Goal: Share content: Share content

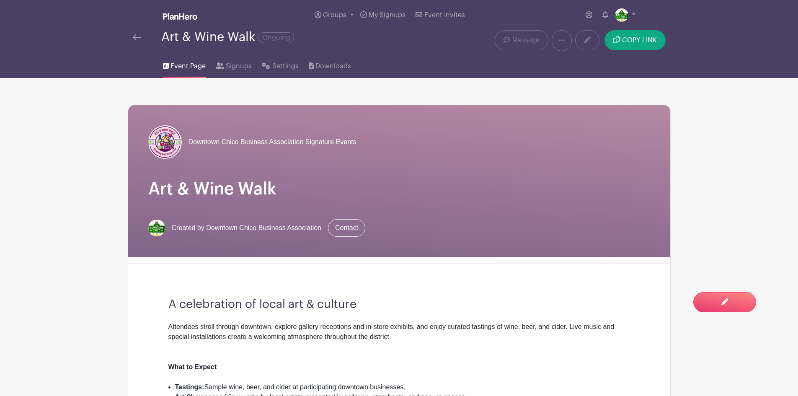
click at [136, 35] on img at bounding box center [137, 37] width 8 height 6
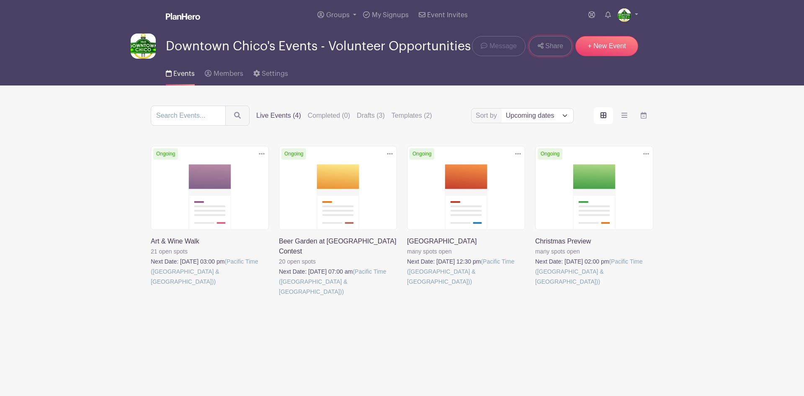
click at [553, 49] on span "Share" at bounding box center [554, 46] width 18 height 10
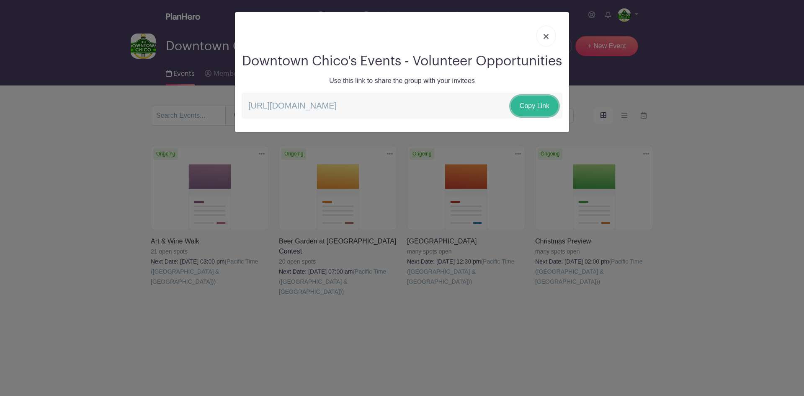
click at [541, 116] on link "Copy Link" at bounding box center [534, 106] width 47 height 20
click at [543, 34] on link at bounding box center [546, 36] width 19 height 21
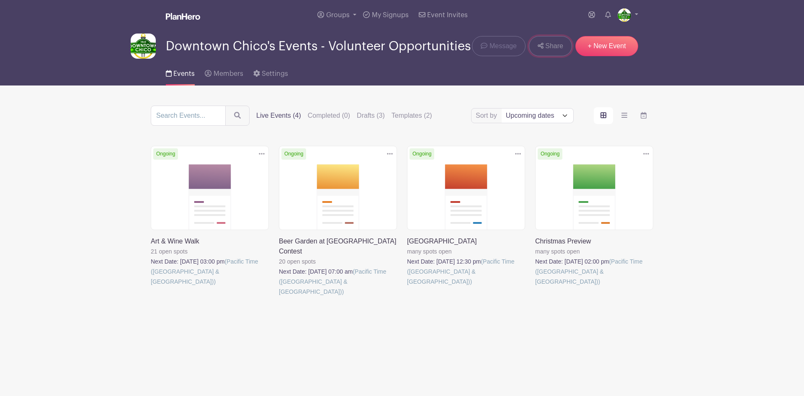
click at [543, 47] on icon at bounding box center [541, 46] width 6 height 6
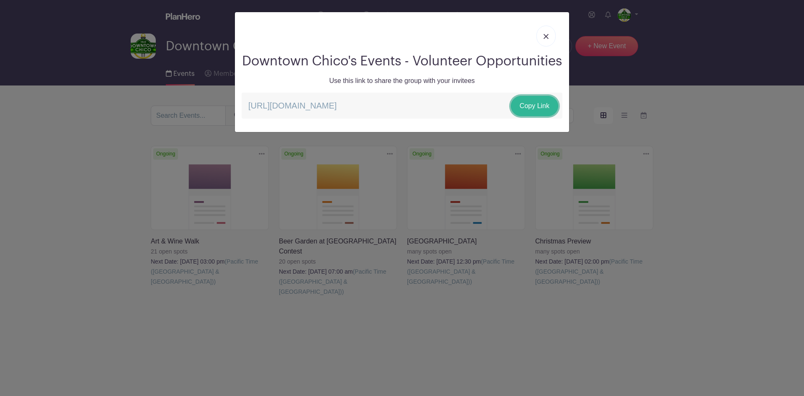
click at [520, 116] on link "Copy Link" at bounding box center [534, 106] width 47 height 20
click at [546, 32] on link at bounding box center [546, 36] width 19 height 21
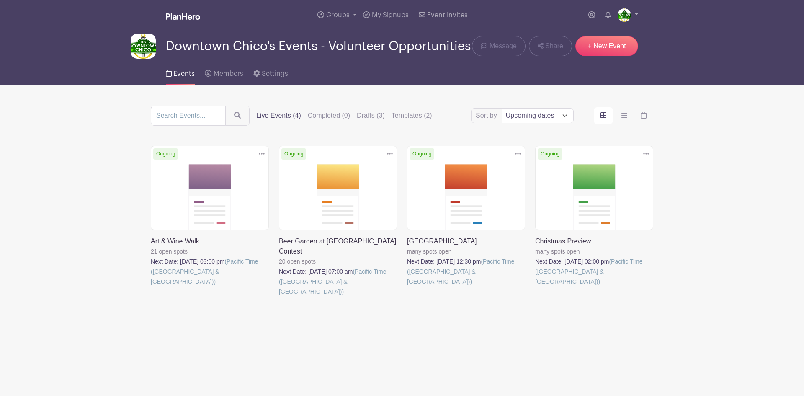
click at [151, 287] on link at bounding box center [151, 287] width 0 height 0
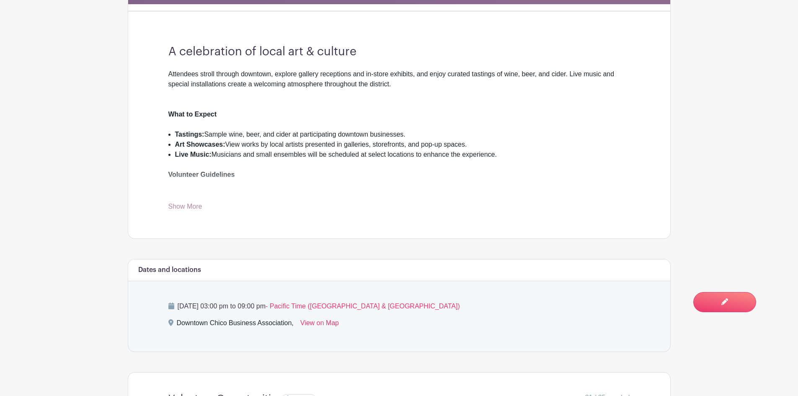
scroll to position [3, 0]
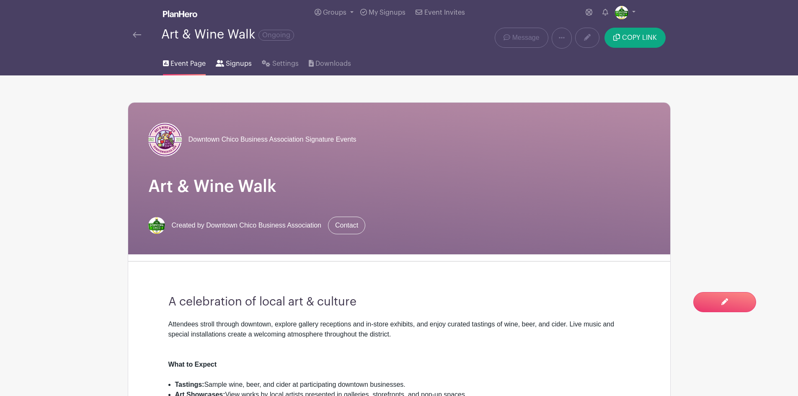
click at [227, 65] on span "Signups" at bounding box center [239, 64] width 26 height 10
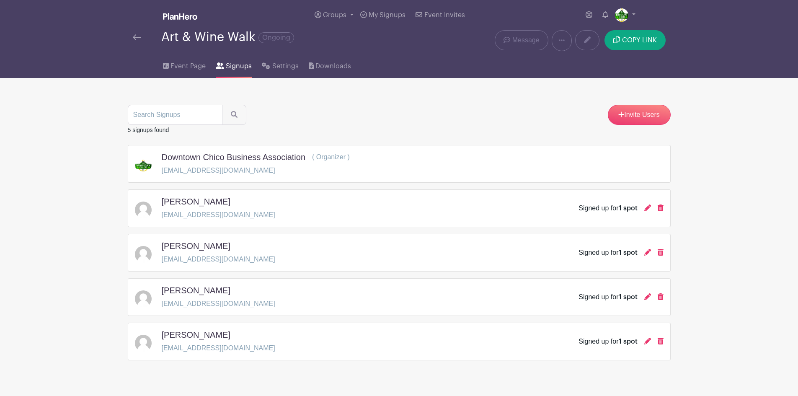
click at [137, 37] on img at bounding box center [137, 37] width 8 height 6
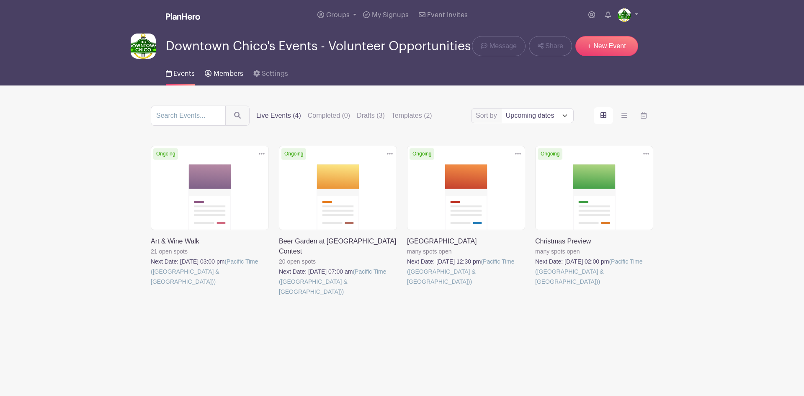
click at [222, 76] on span "Members" at bounding box center [229, 73] width 30 height 7
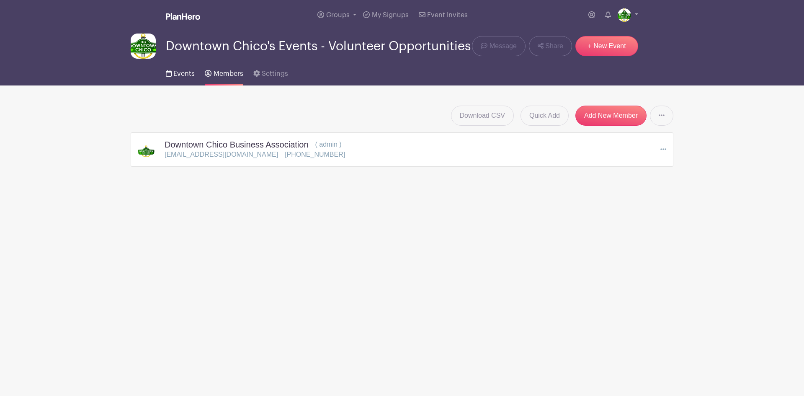
click at [185, 72] on span "Events" at bounding box center [183, 73] width 21 height 7
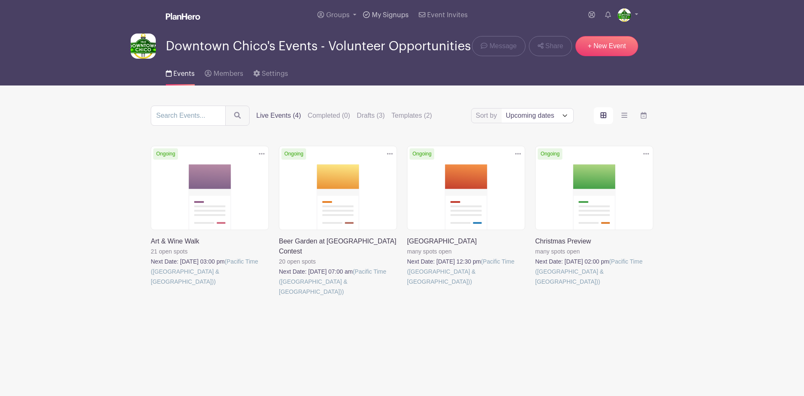
click at [377, 11] on link "My Signups" at bounding box center [386, 15] width 52 height 30
click at [151, 287] on link at bounding box center [151, 287] width 0 height 0
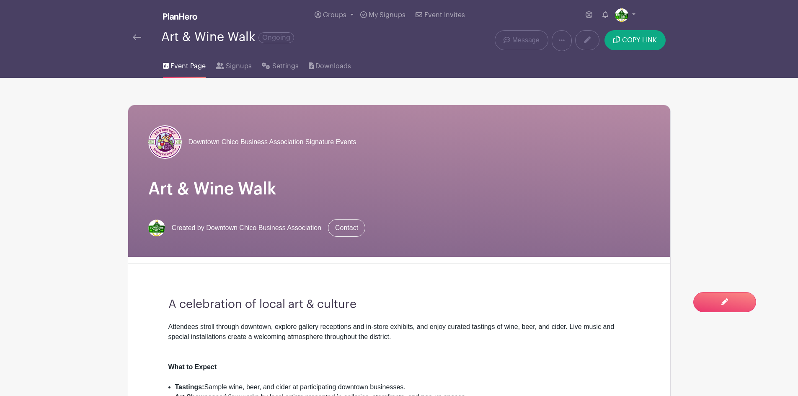
click at [138, 36] on img at bounding box center [137, 37] width 8 height 6
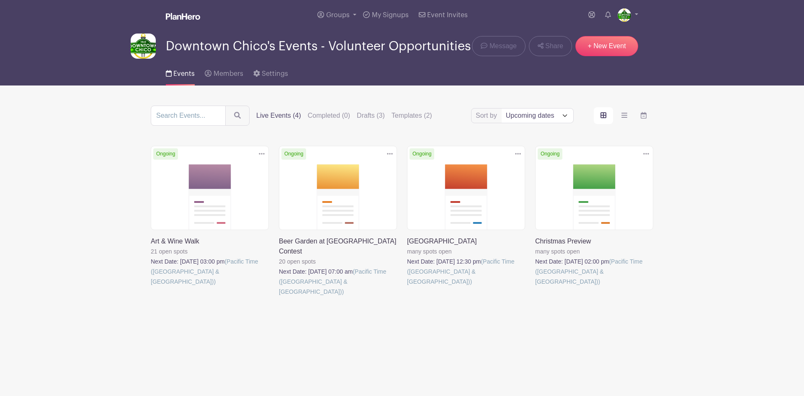
click at [279, 297] on link at bounding box center [279, 297] width 0 height 0
click at [407, 287] on link at bounding box center [407, 287] width 0 height 0
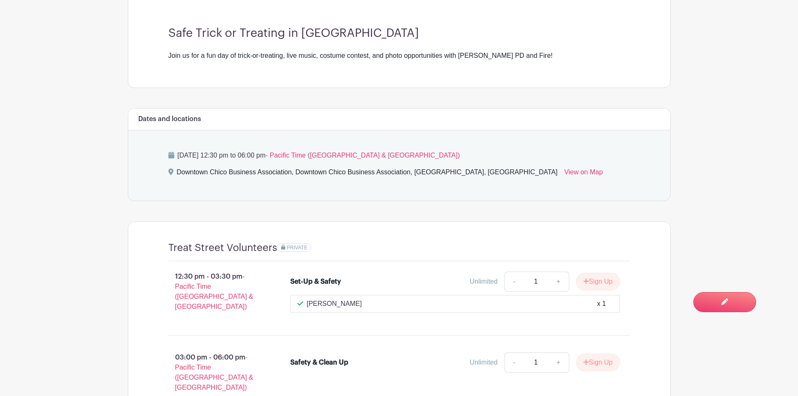
scroll to position [354, 0]
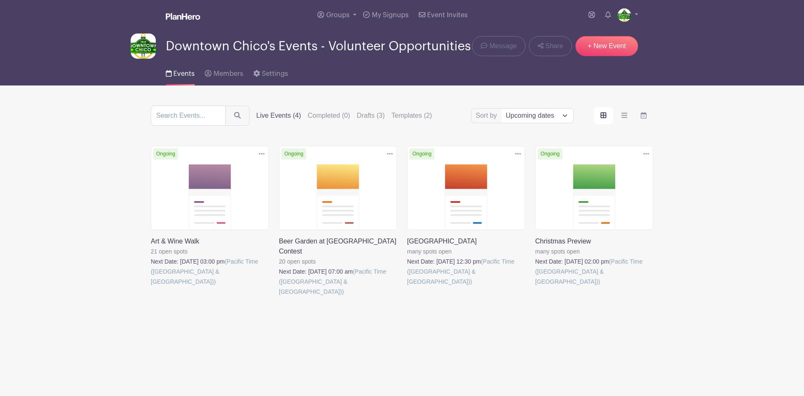
click at [535, 287] on link at bounding box center [535, 287] width 0 height 0
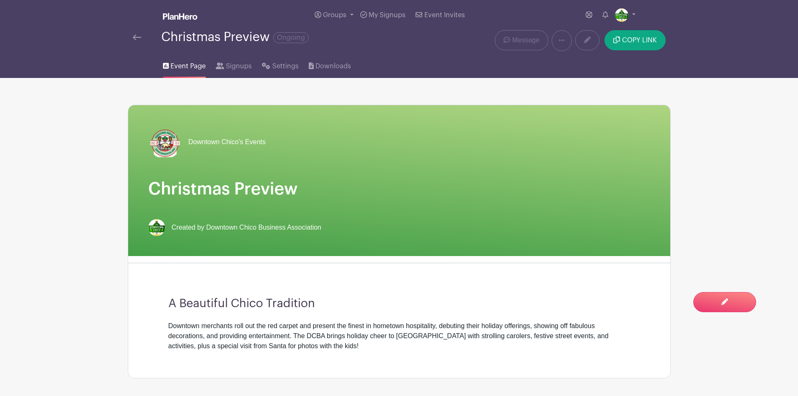
click at [134, 36] on img at bounding box center [137, 37] width 8 height 6
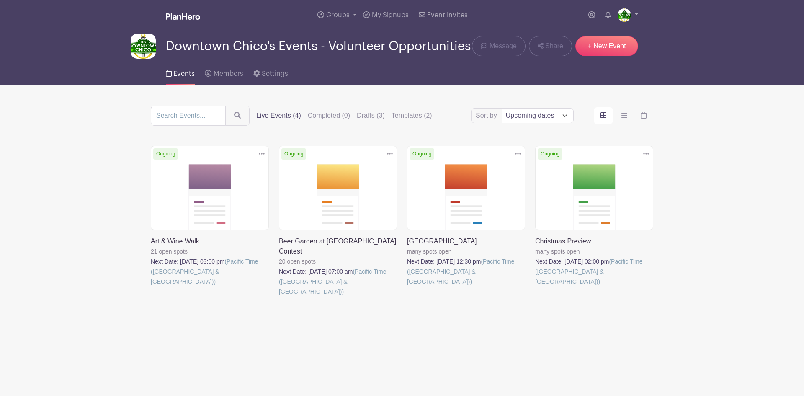
click at [151, 287] on link at bounding box center [151, 287] width 0 height 0
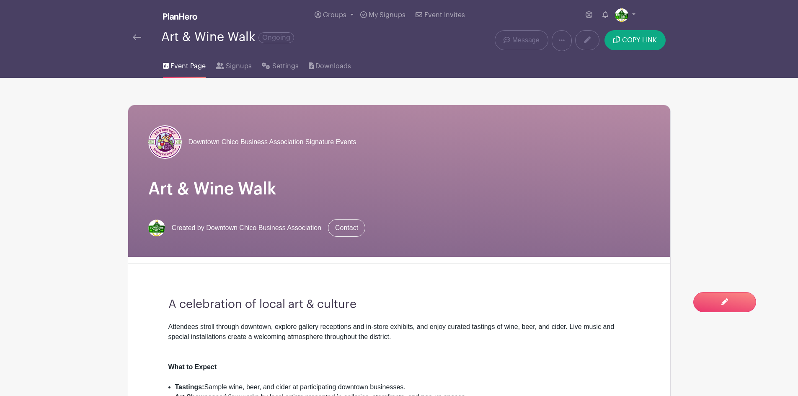
click at [140, 34] on img at bounding box center [137, 37] width 8 height 6
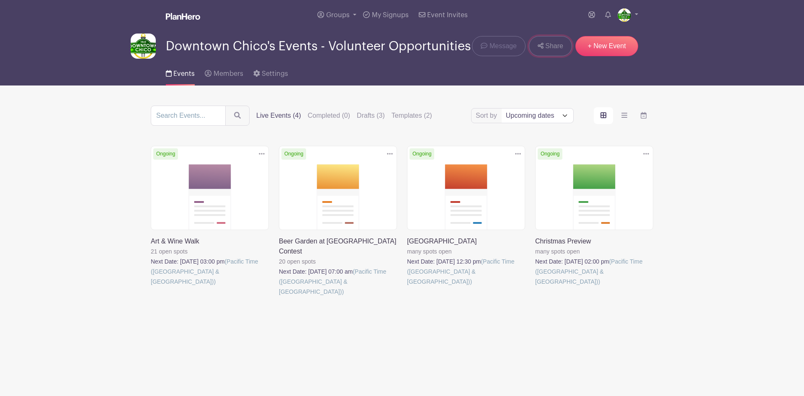
click at [542, 46] on icon at bounding box center [541, 45] width 6 height 7
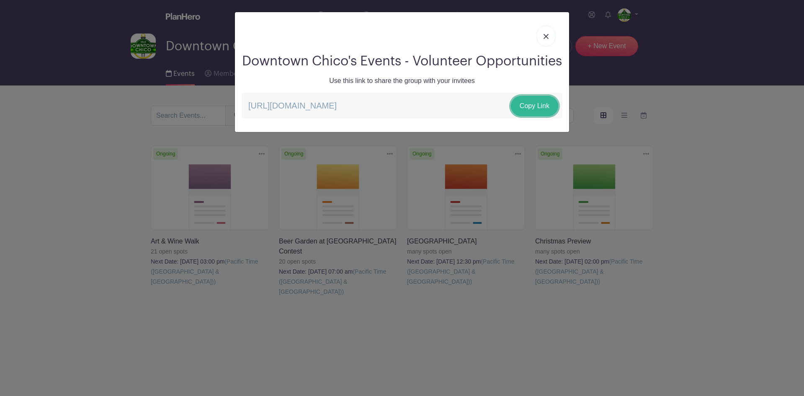
click at [529, 116] on link "Copy Link" at bounding box center [534, 106] width 47 height 20
click at [547, 34] on img at bounding box center [546, 36] width 5 height 5
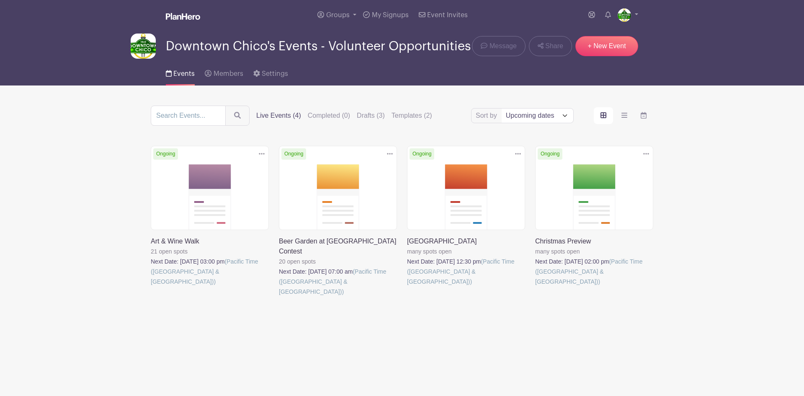
click at [151, 287] on link at bounding box center [151, 287] width 0 height 0
